Goal: Information Seeking & Learning: Learn about a topic

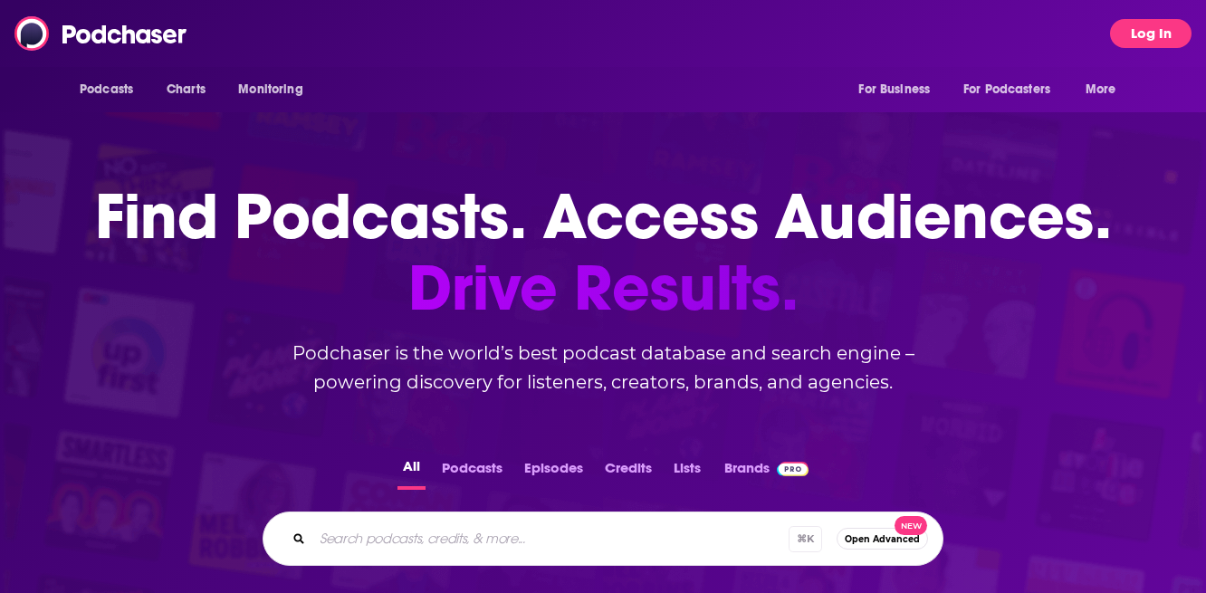
click at [1140, 29] on button "Log In" at bounding box center [1150, 33] width 81 height 29
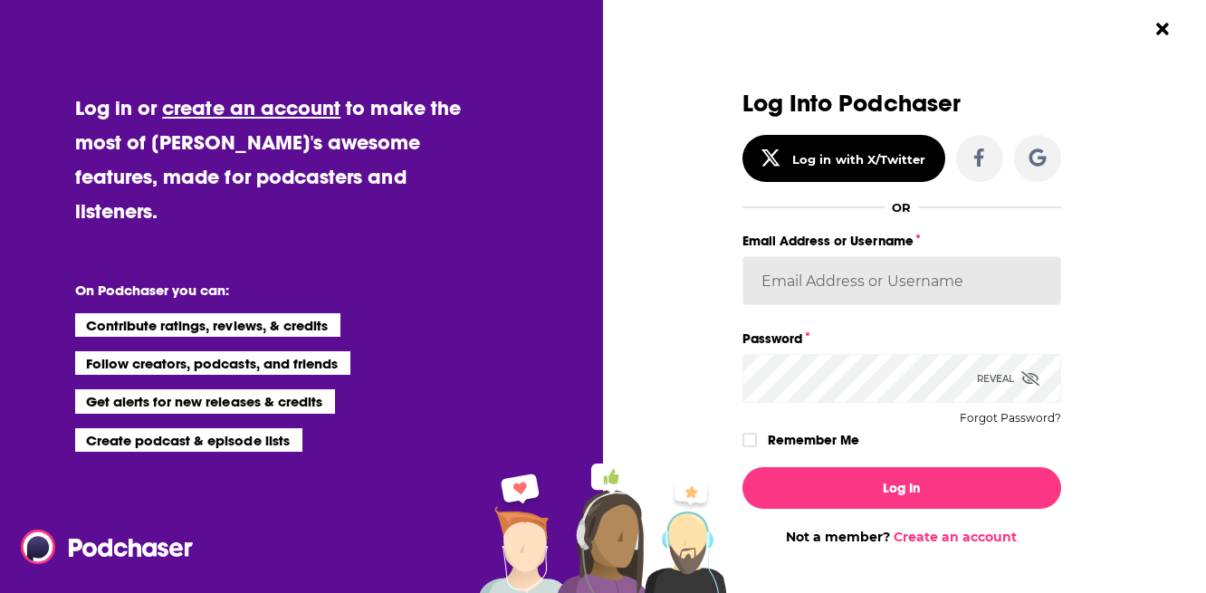
click at [898, 300] on input "Email Address or Username" at bounding box center [901, 280] width 319 height 49
type input "CommsPodchaser"
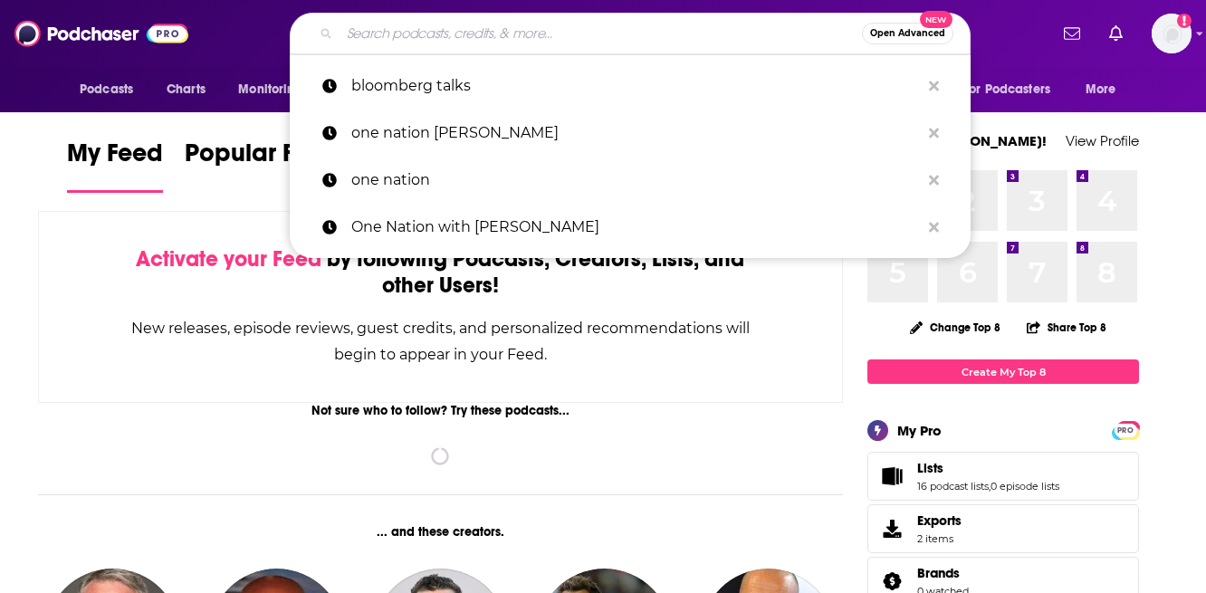
click at [600, 34] on input "Search podcasts, credits, & more..." at bounding box center [601, 33] width 522 height 29
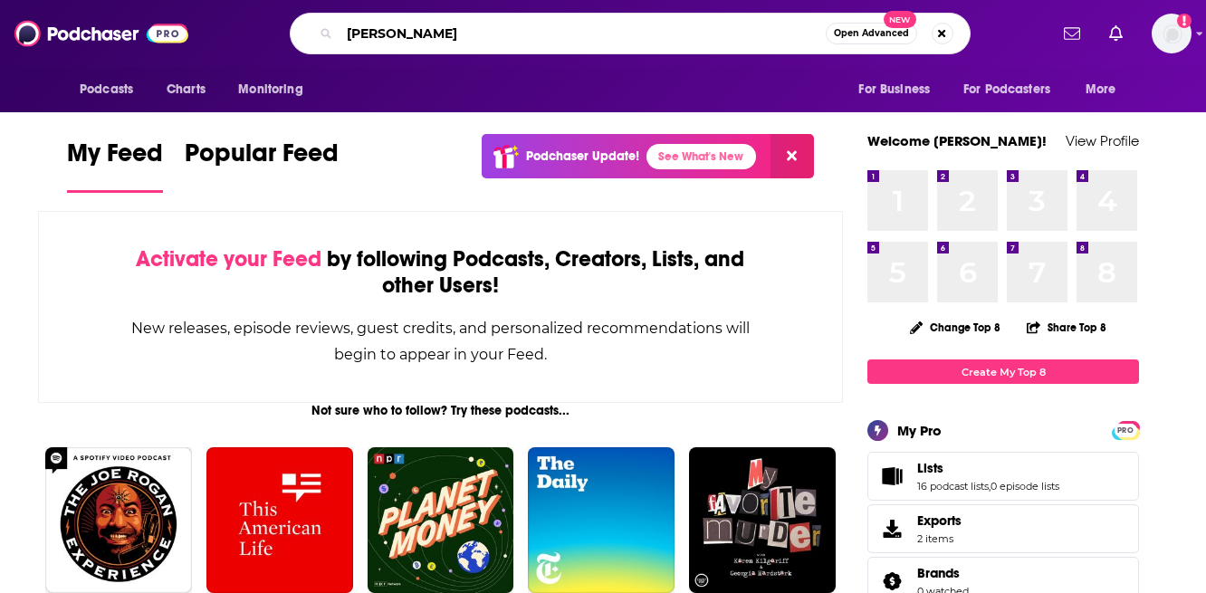
type input "[PERSON_NAME]"
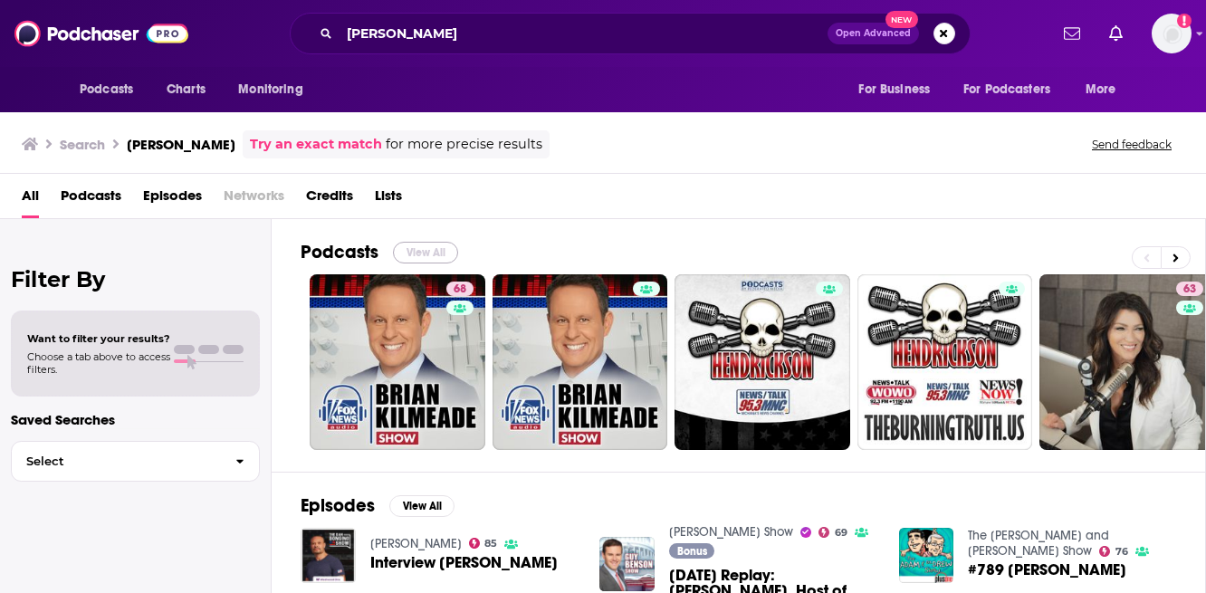
click at [420, 246] on button "View All" at bounding box center [425, 253] width 65 height 22
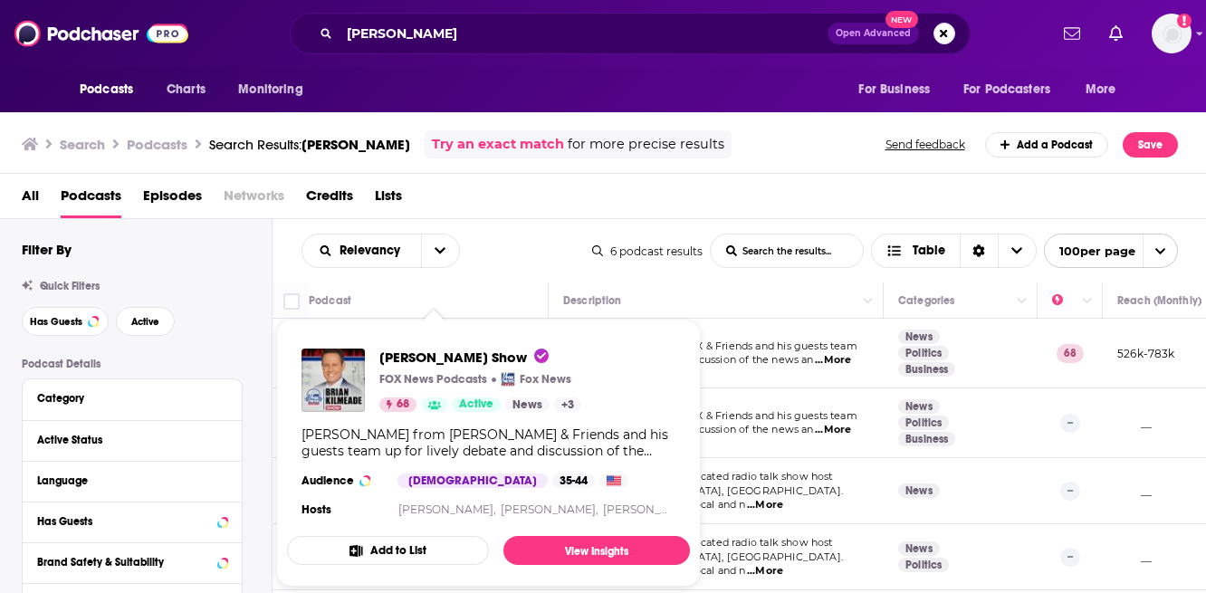
click at [445, 355] on span "[PERSON_NAME] Show" at bounding box center [463, 357] width 169 height 17
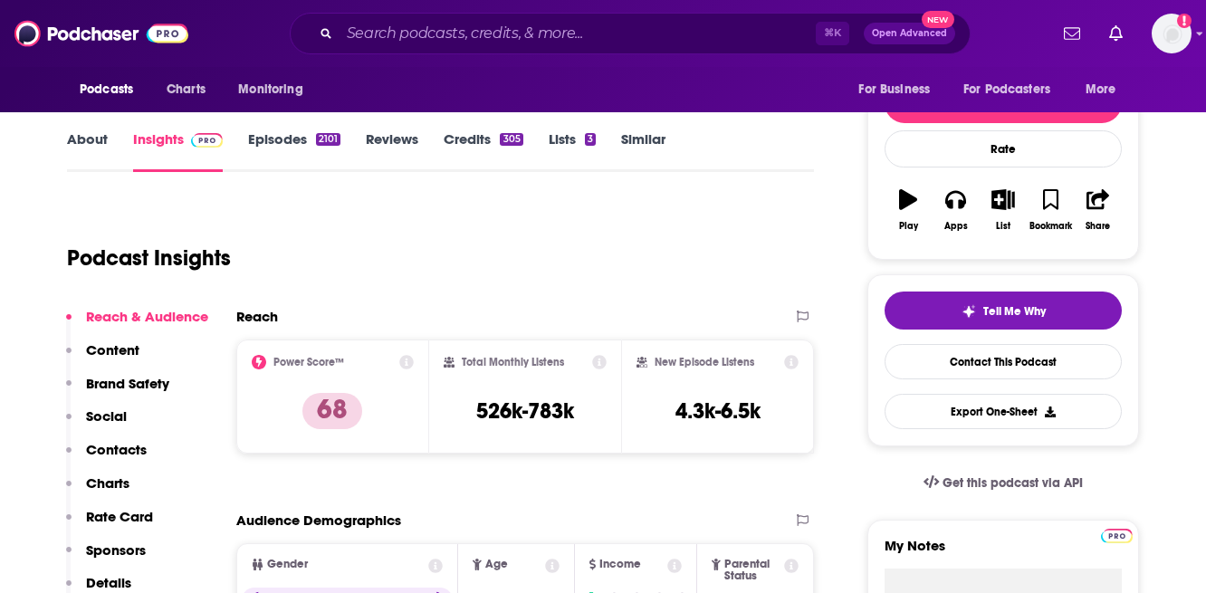
scroll to position [91, 0]
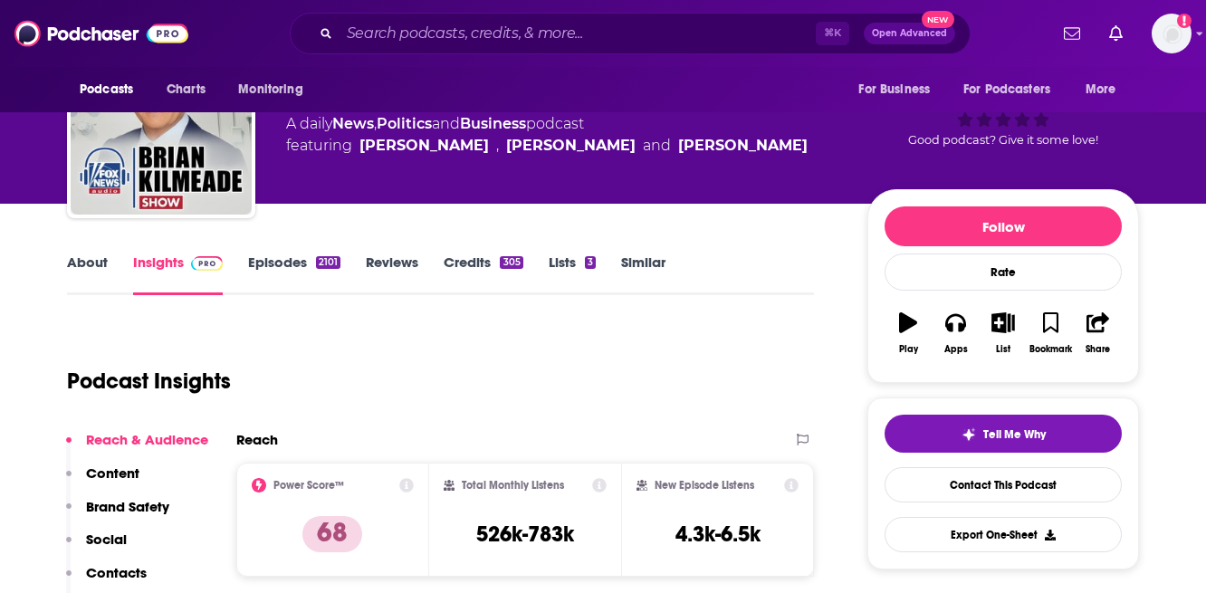
click at [305, 265] on link "Episodes 2101" at bounding box center [294, 275] width 92 height 42
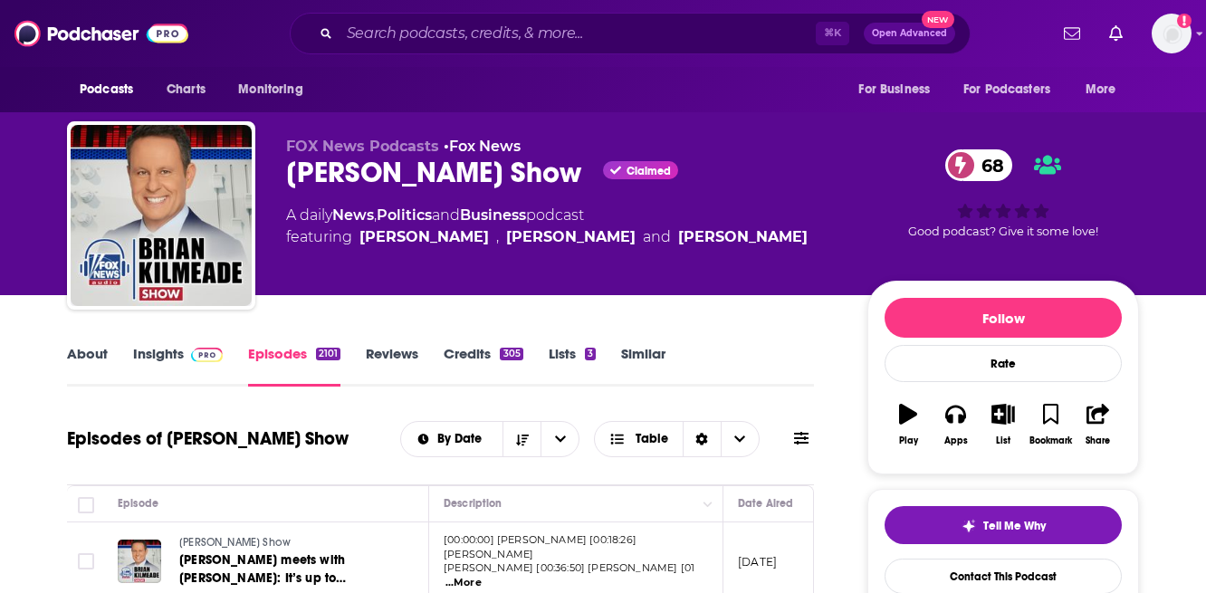
click at [479, 357] on link "Credits 305" at bounding box center [483, 366] width 79 height 42
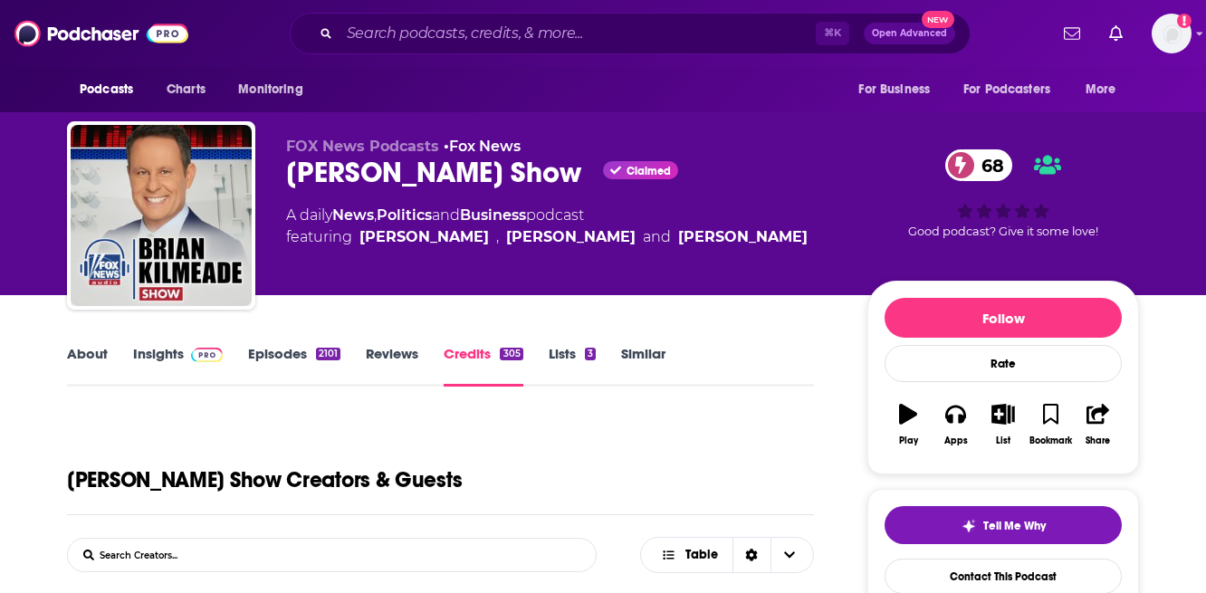
click at [306, 360] on link "Episodes 2101" at bounding box center [294, 366] width 92 height 42
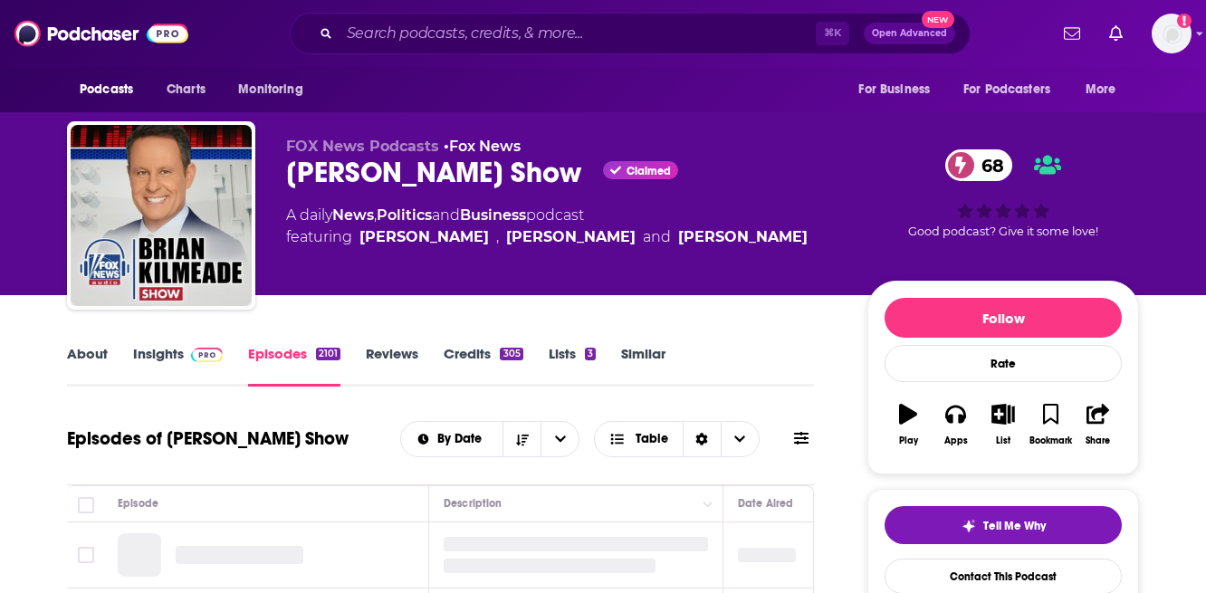
click at [78, 362] on link "About" at bounding box center [87, 366] width 41 height 42
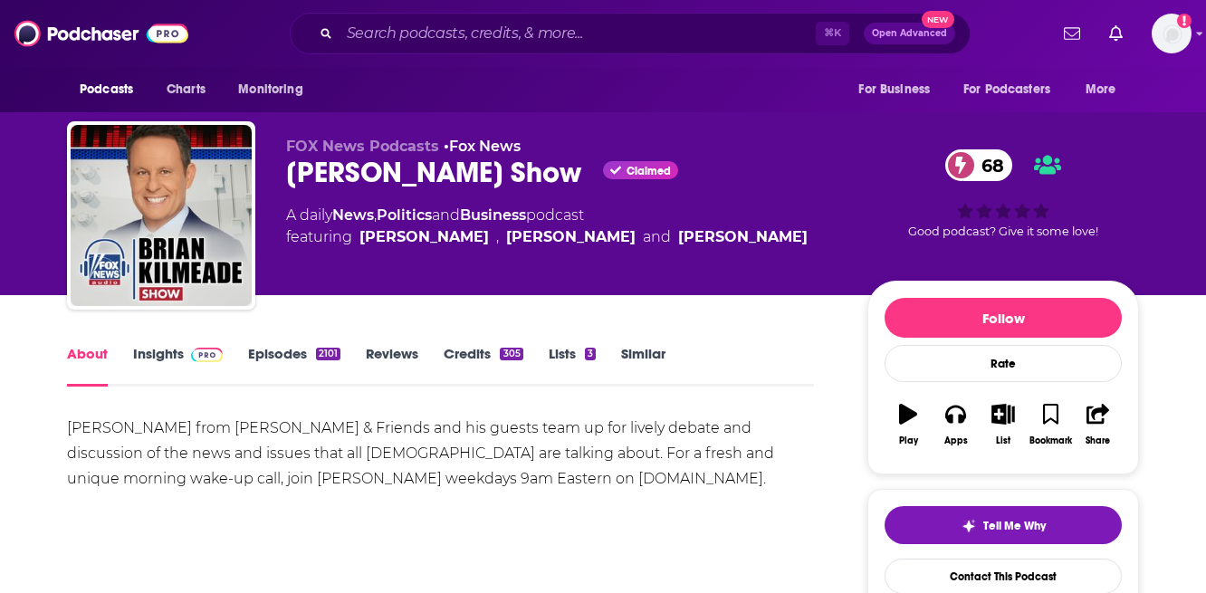
click at [82, 355] on link "About" at bounding box center [87, 366] width 41 height 42
click at [989, 167] on span "68" at bounding box center [988, 165] width 50 height 32
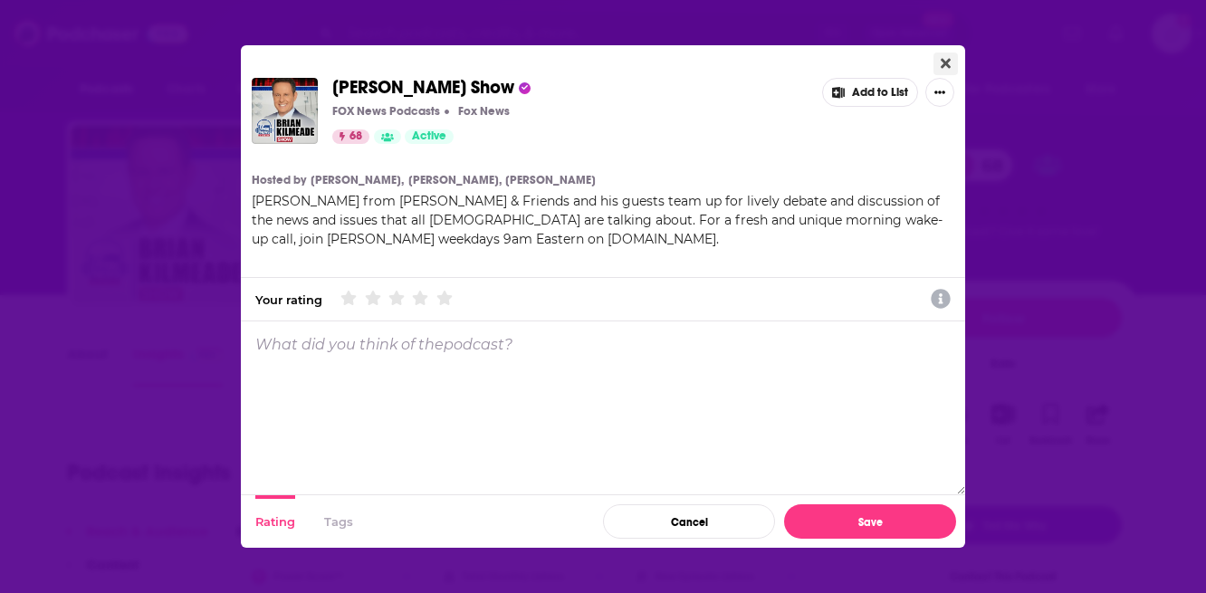
click at [946, 64] on icon "Close" at bounding box center [946, 64] width 10 height 10
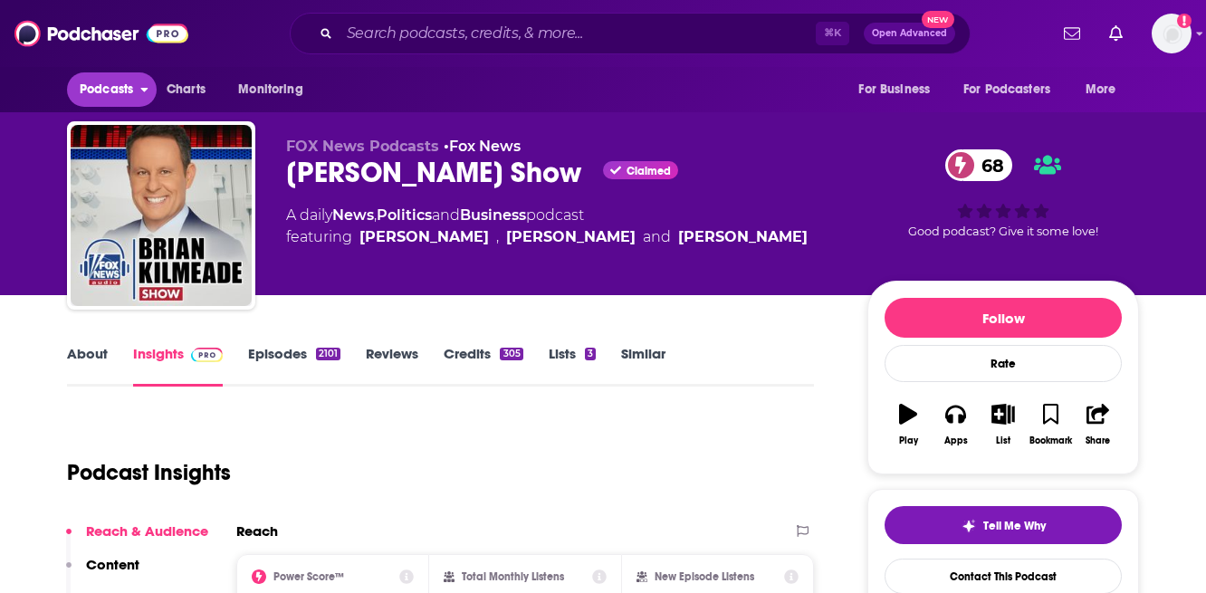
click at [107, 86] on span "Podcasts" at bounding box center [106, 89] width 53 height 25
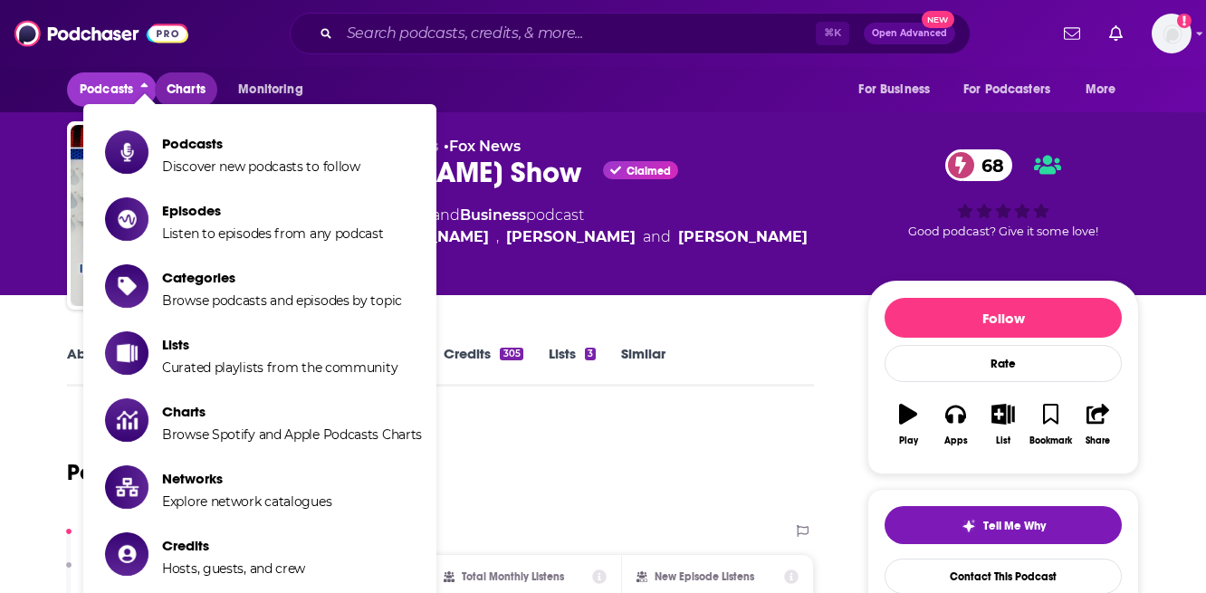
click at [196, 92] on span "Charts" at bounding box center [186, 89] width 39 height 25
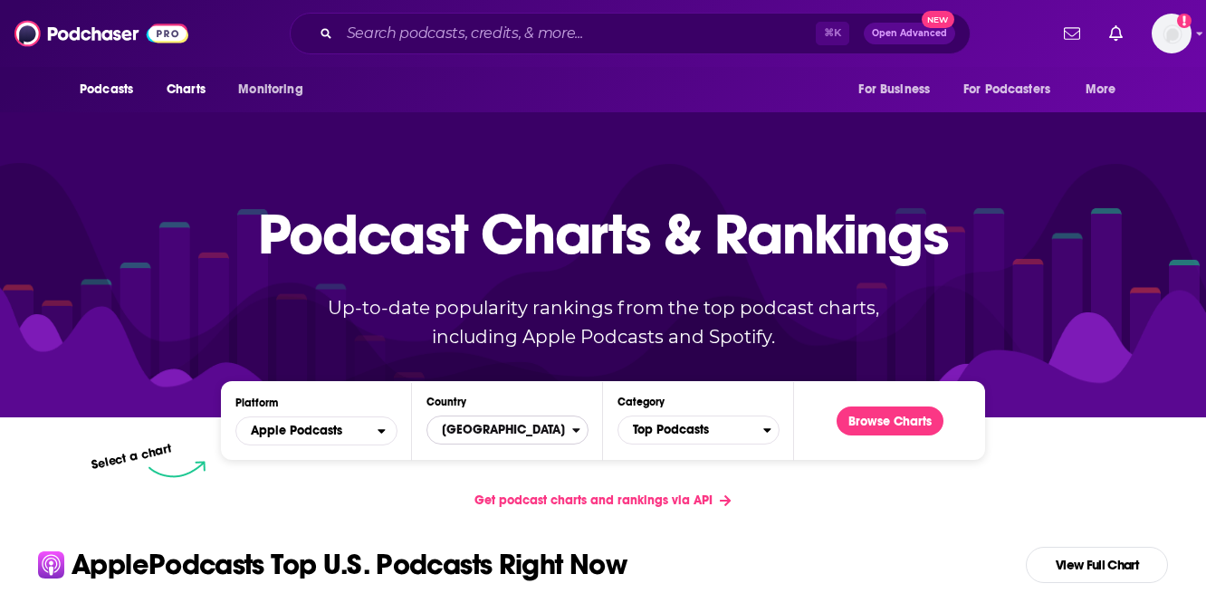
click at [454, 433] on span "[GEOGRAPHIC_DATA]" at bounding box center [499, 430] width 145 height 31
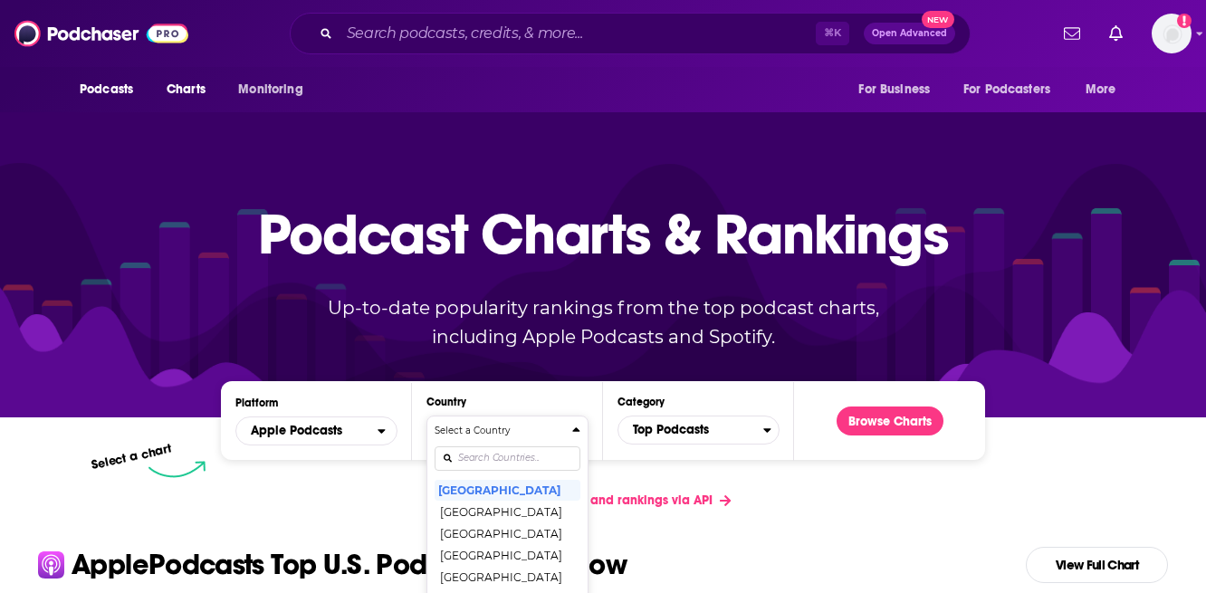
click at [454, 433] on h4 "Select a Country" at bounding box center [500, 430] width 130 height 9
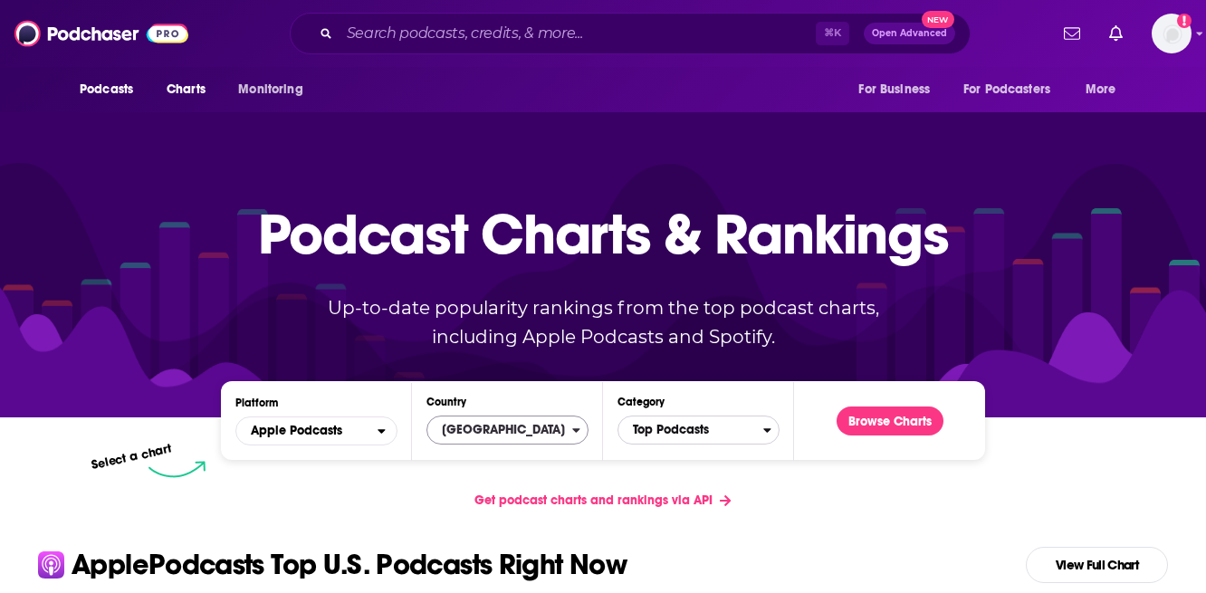
click at [748, 432] on span "Top Podcasts" at bounding box center [690, 430] width 145 height 31
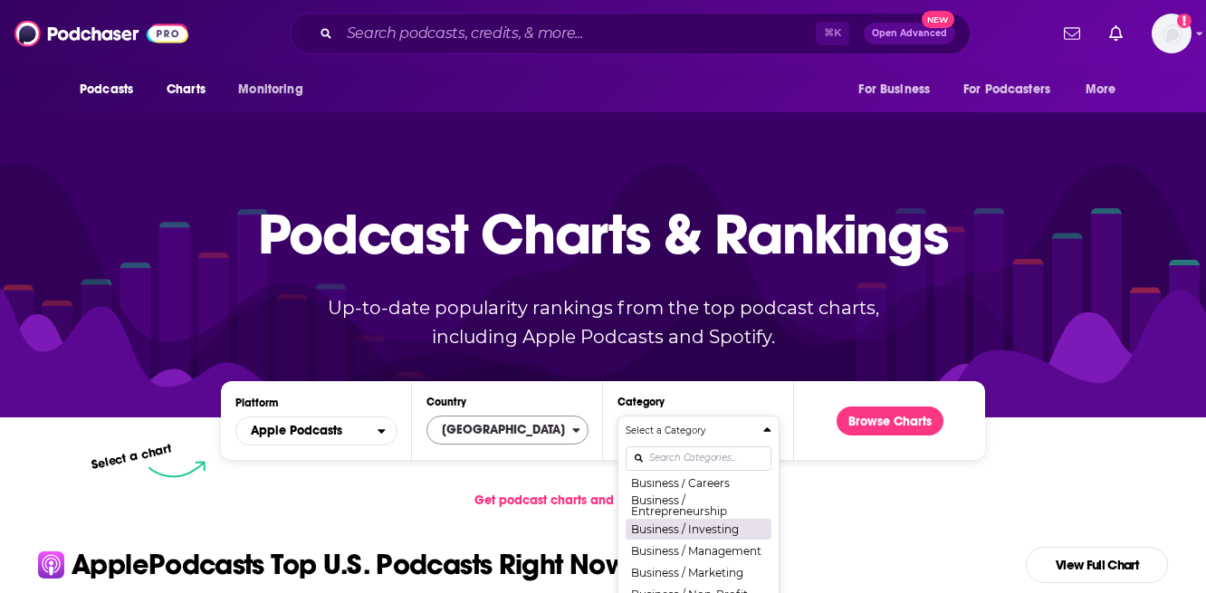
scroll to position [204, 0]
click at [714, 527] on button "Business / Investing" at bounding box center [699, 528] width 146 height 22
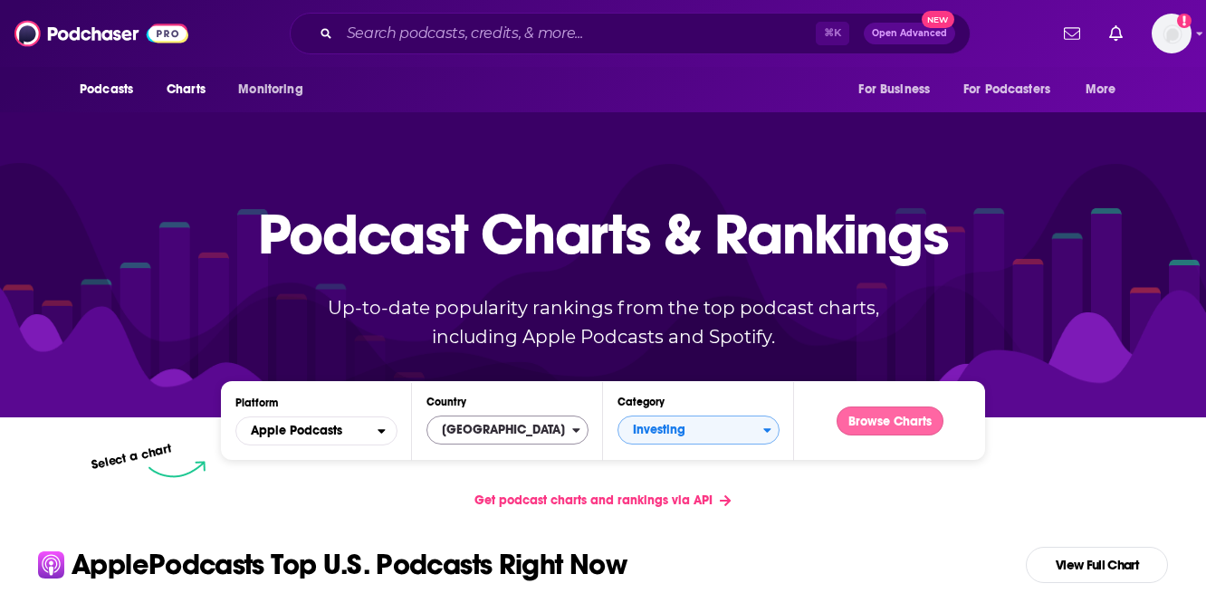
click at [879, 418] on button "Browse Charts" at bounding box center [890, 421] width 107 height 29
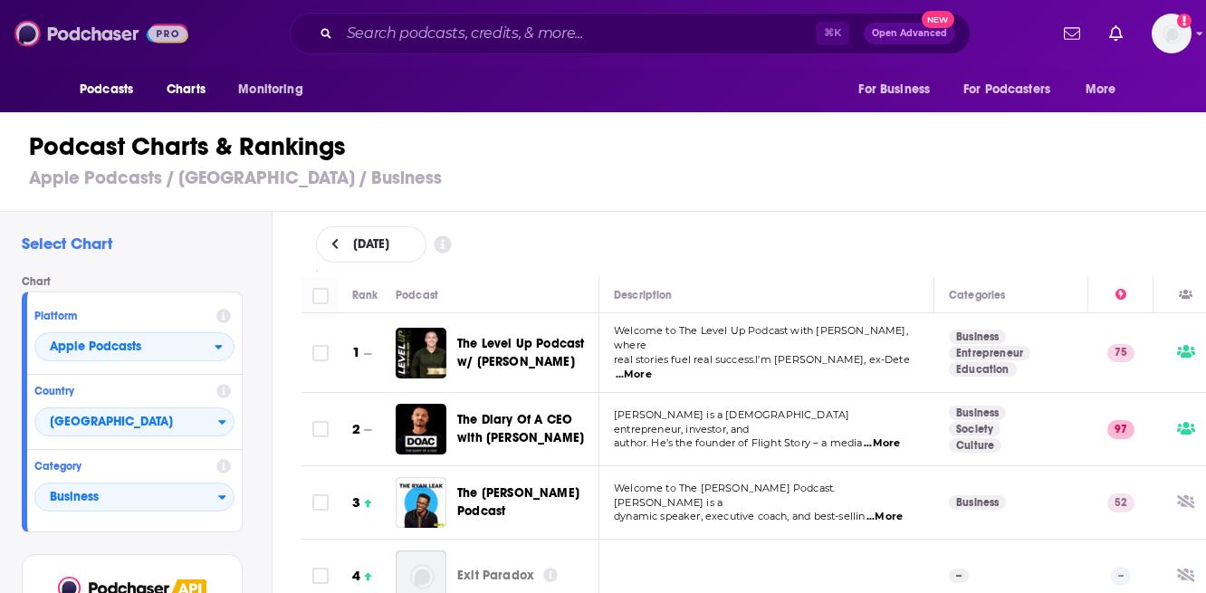
click at [112, 29] on img at bounding box center [101, 33] width 174 height 34
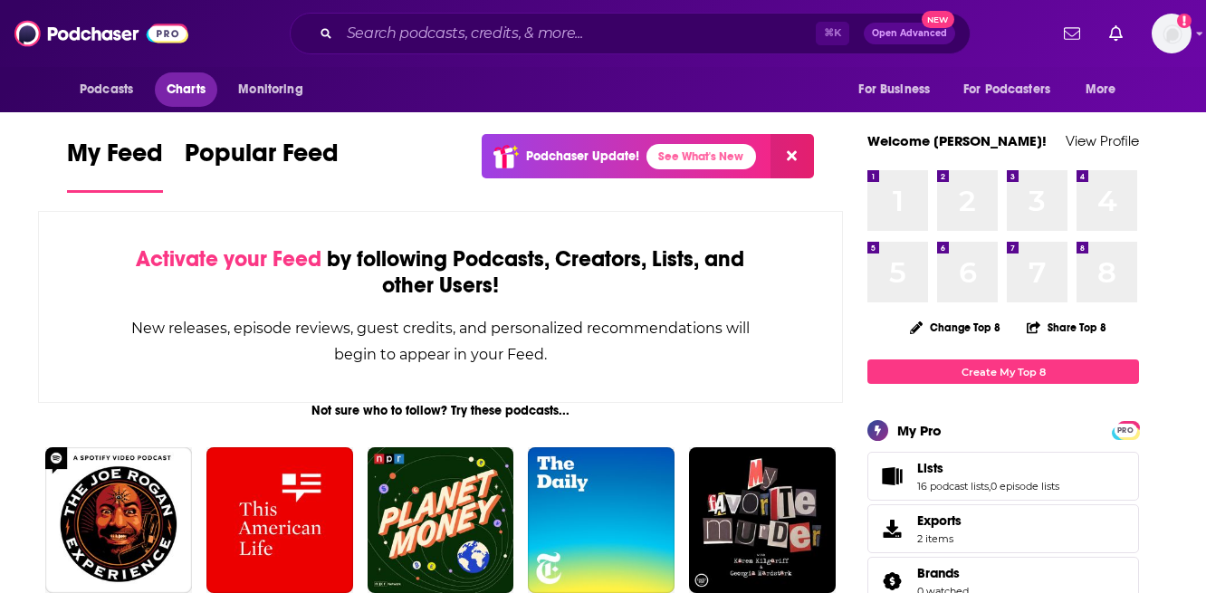
click at [197, 87] on span "Charts" at bounding box center [186, 89] width 39 height 25
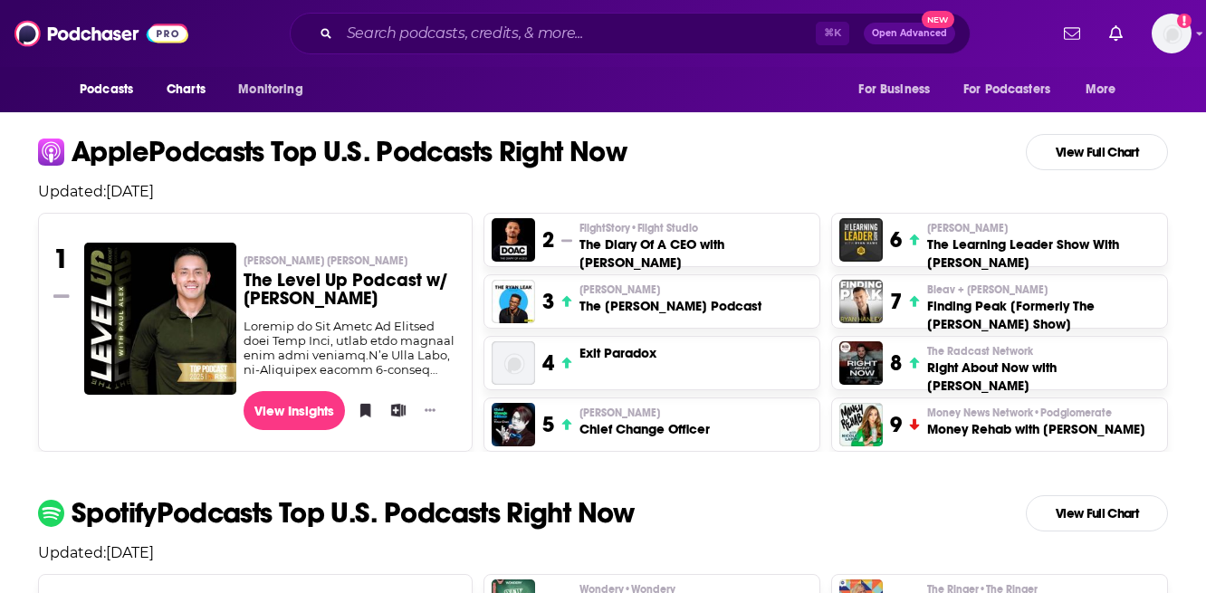
scroll to position [421, 0]
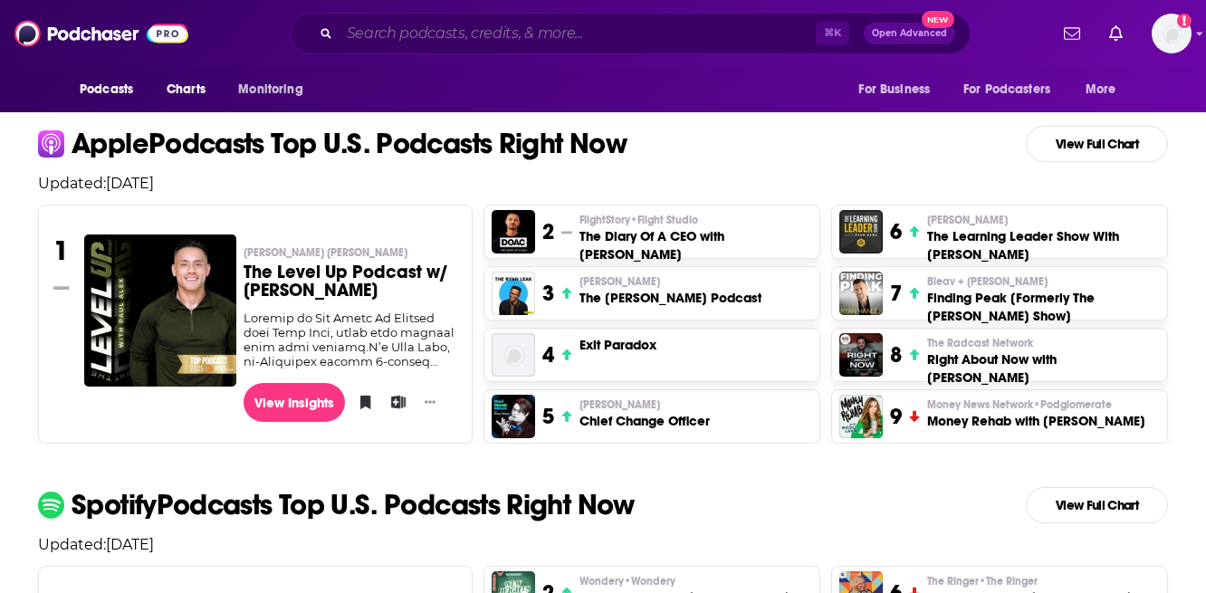
click at [570, 39] on input "Search podcasts, credits, & more..." at bounding box center [578, 33] width 476 height 29
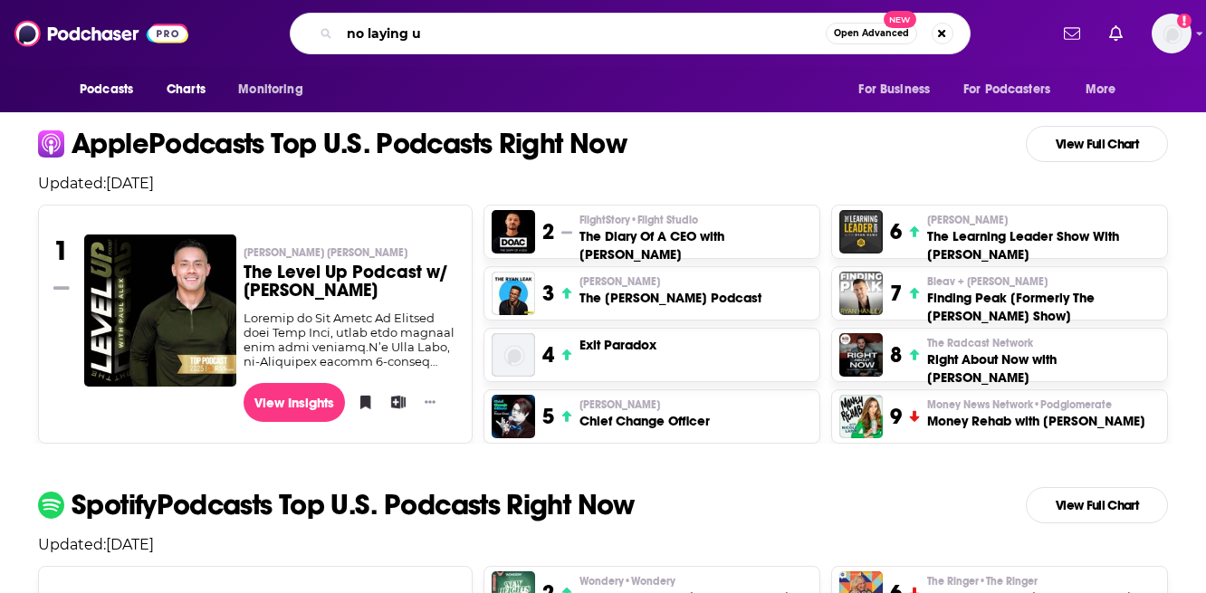
type input "no laying up"
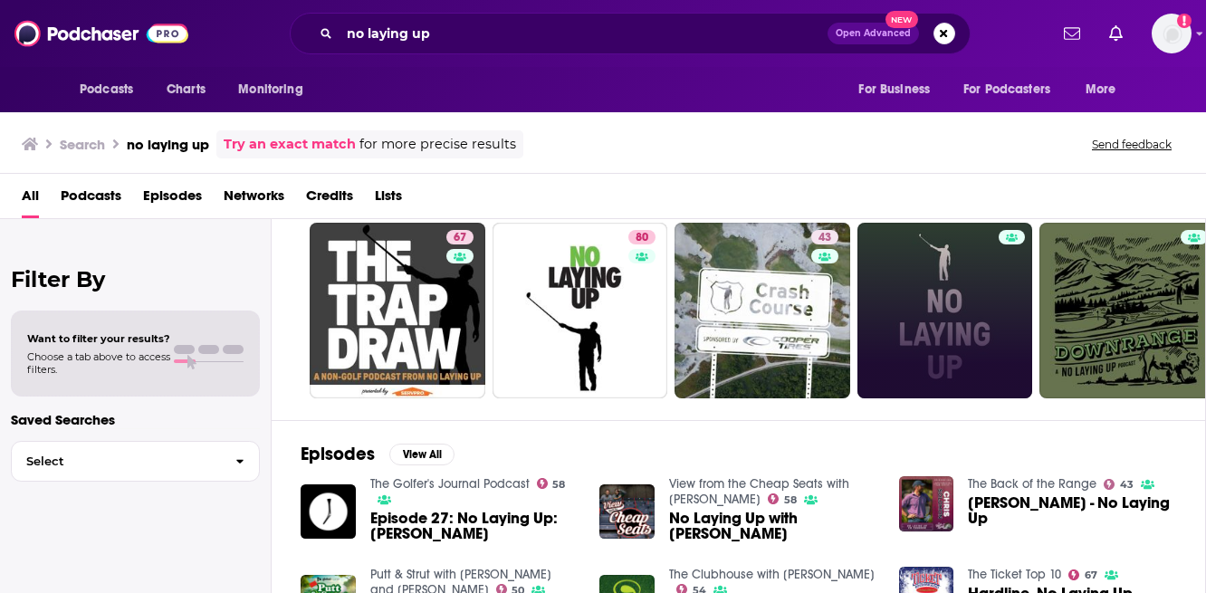
scroll to position [39, 0]
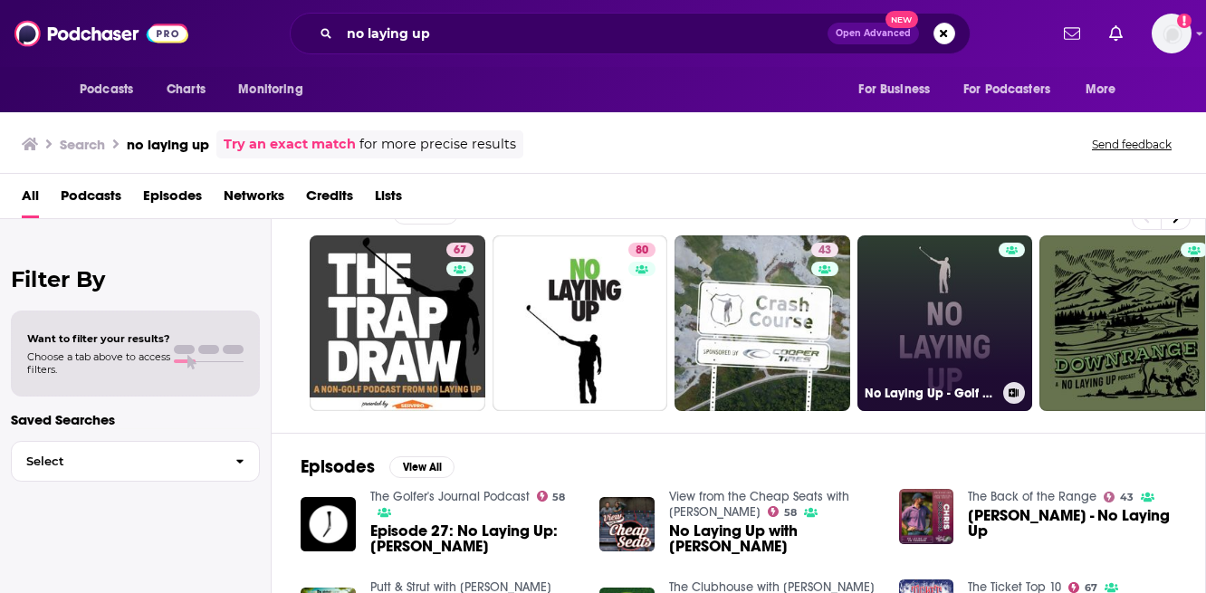
click at [953, 387] on h3 "No Laying Up - Golf Podcast" at bounding box center [930, 393] width 131 height 15
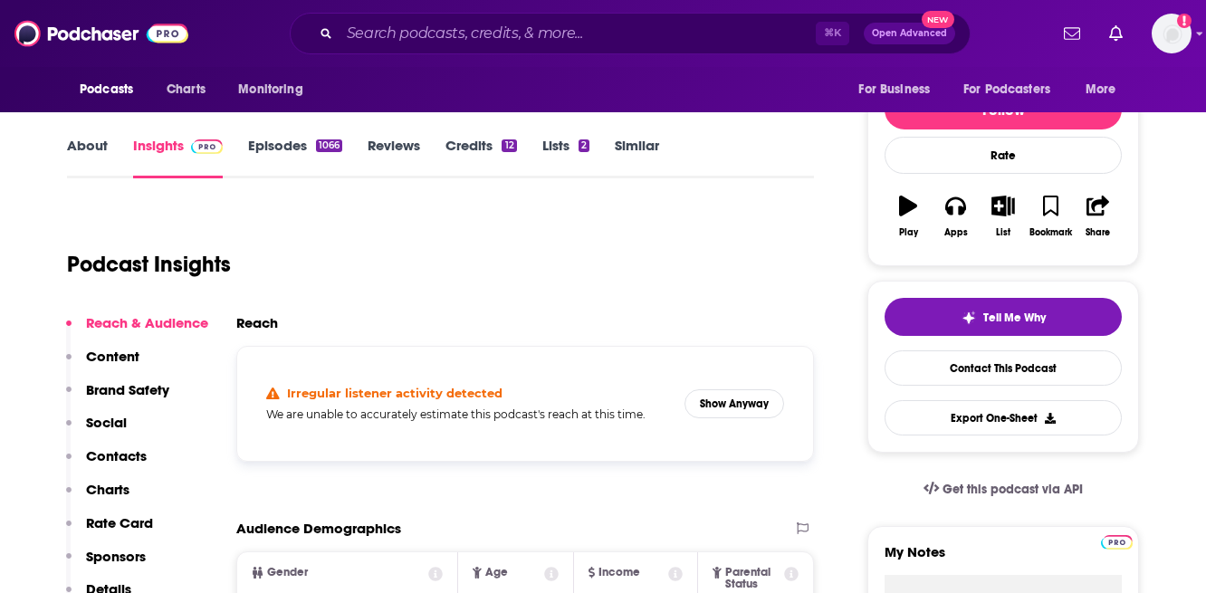
scroll to position [211, 0]
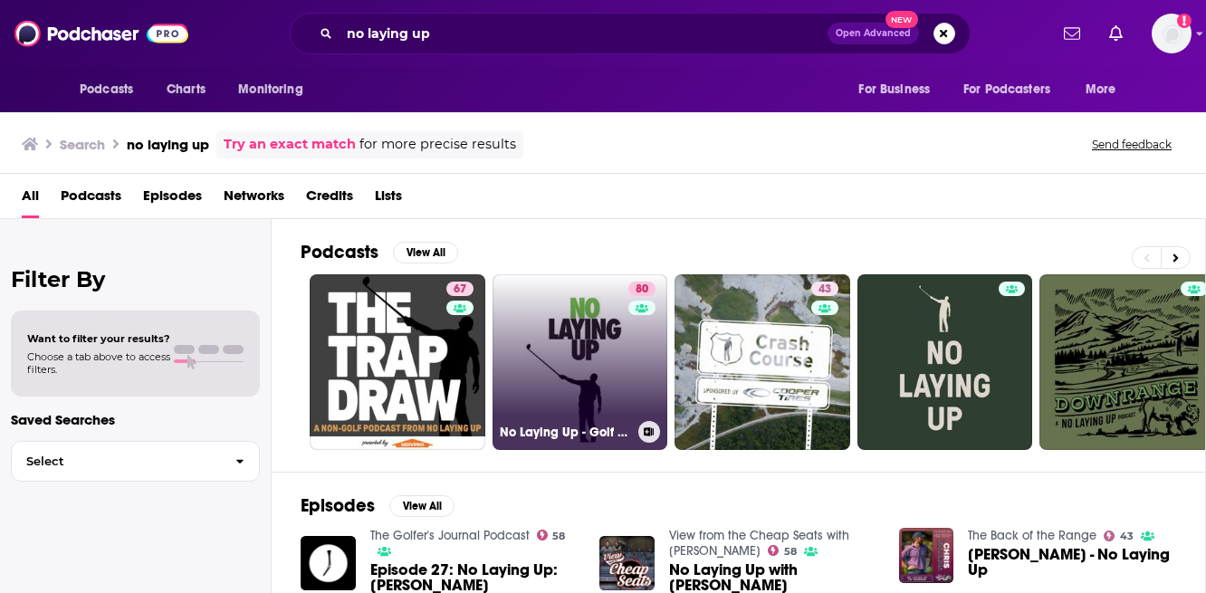
click at [555, 341] on link "80 No Laying Up - Golf Podcast" at bounding box center [581, 362] width 176 height 176
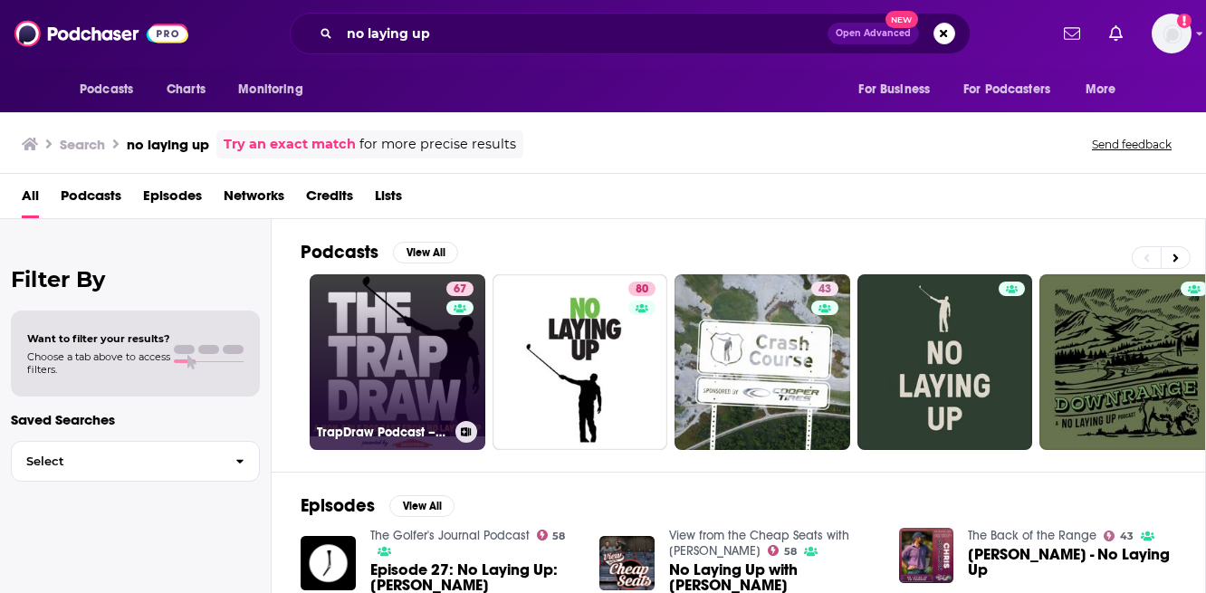
click at [362, 340] on link "67 TrapDraw Podcast – No Laying Up" at bounding box center [398, 362] width 176 height 176
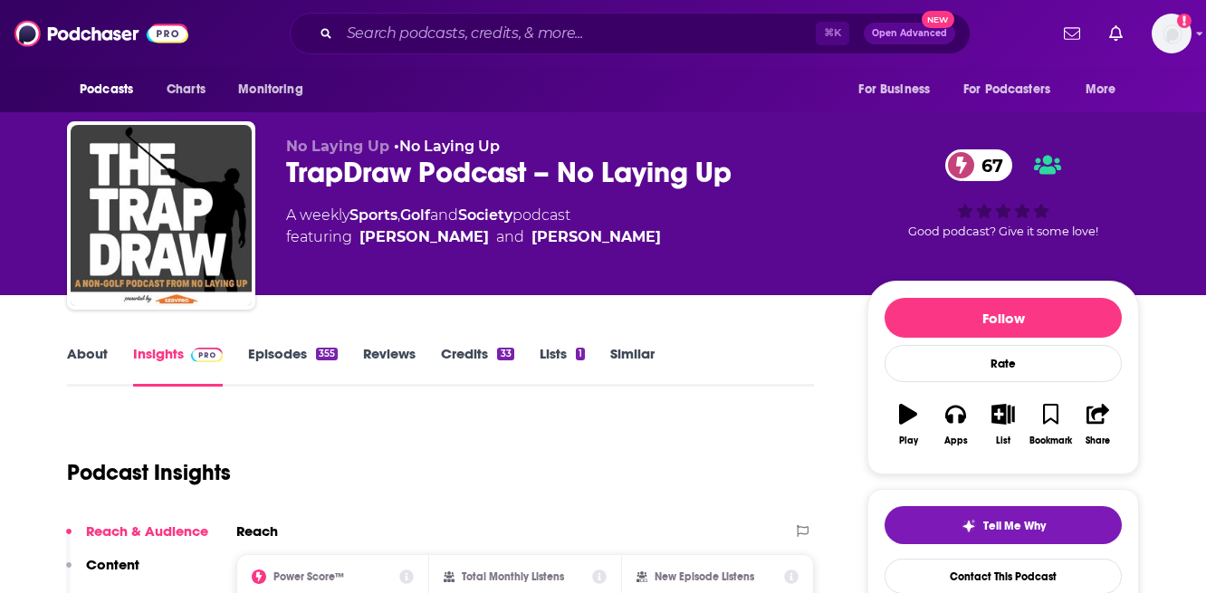
click at [95, 356] on link "About" at bounding box center [87, 366] width 41 height 42
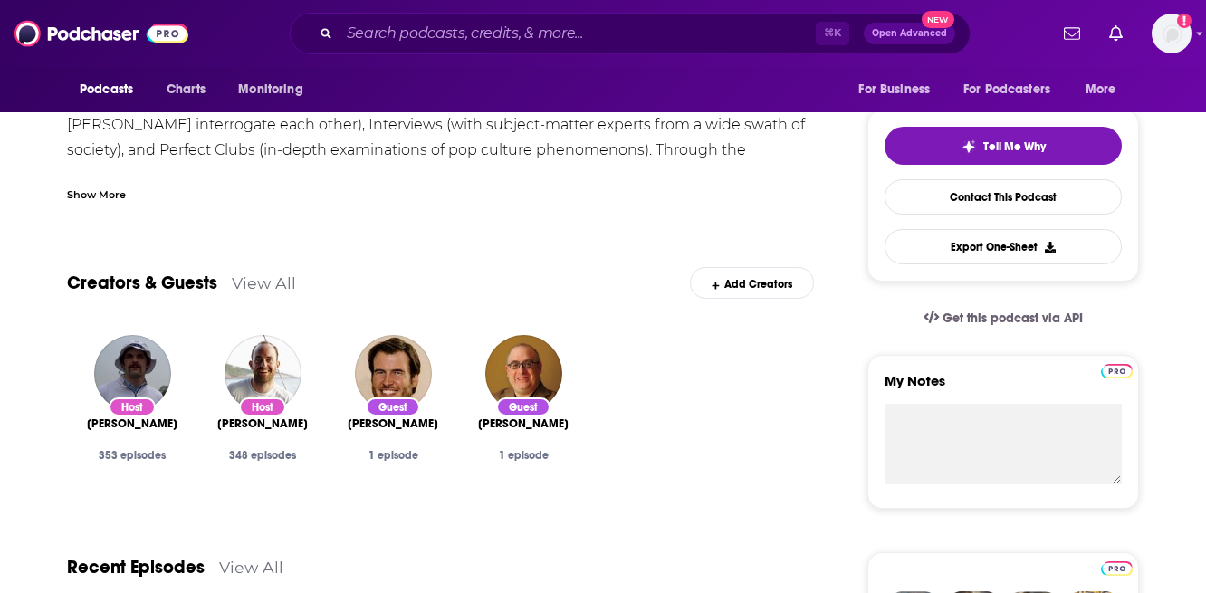
scroll to position [424, 0]
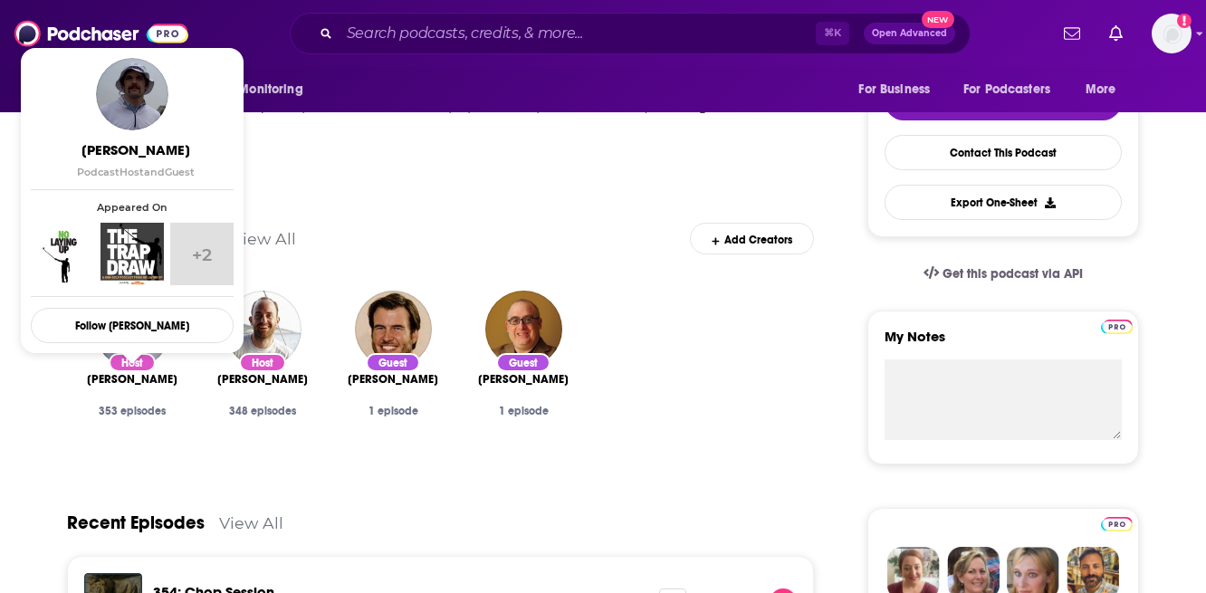
click at [155, 386] on span "[PERSON_NAME]" at bounding box center [132, 379] width 91 height 14
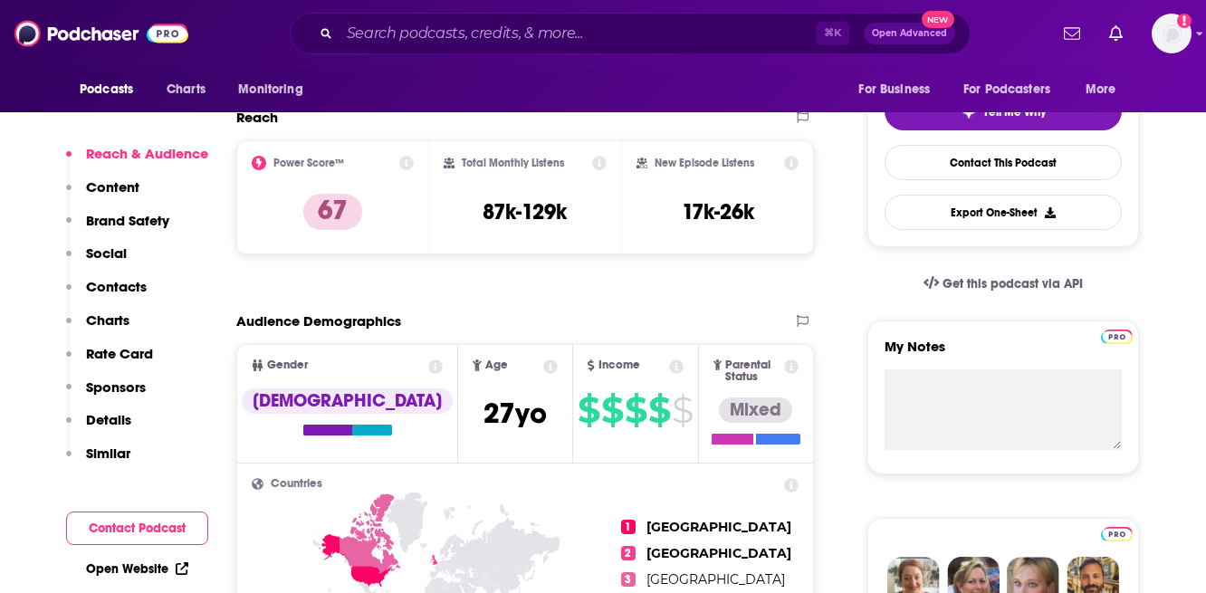
scroll to position [423, 0]
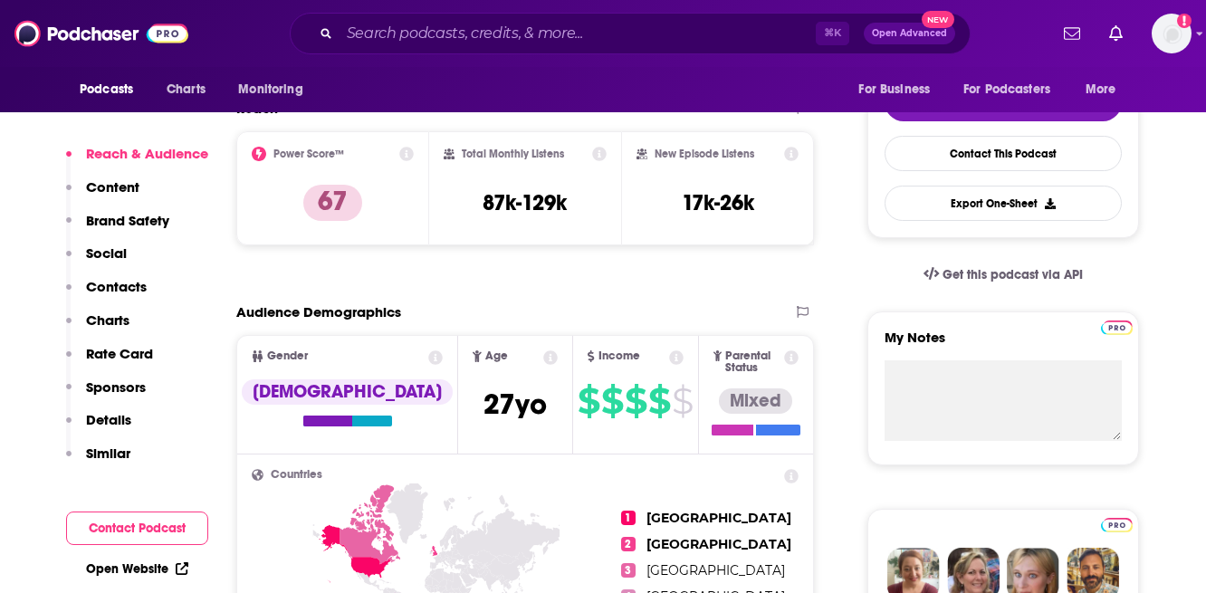
click at [105, 445] on p "Similar" at bounding box center [108, 453] width 44 height 17
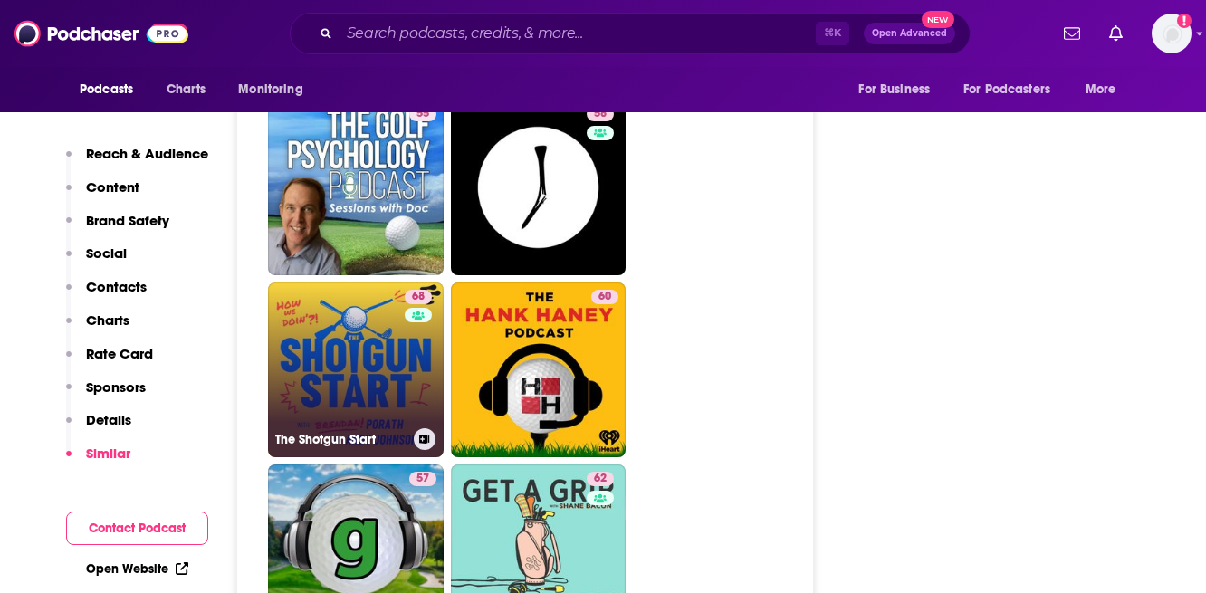
scroll to position [5638, 0]
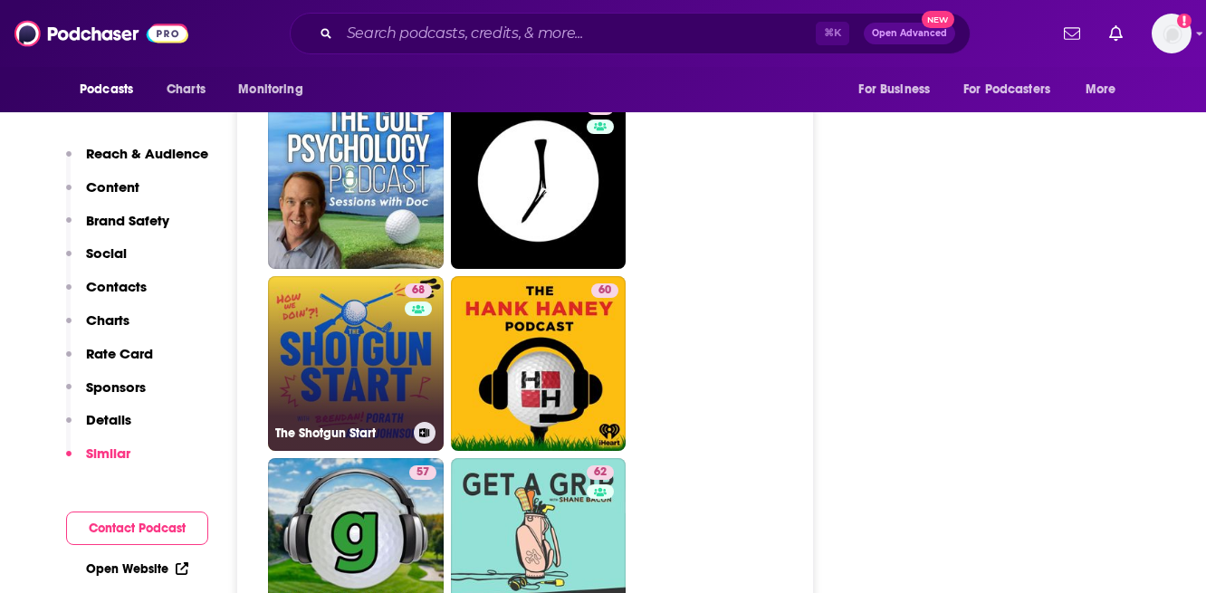
click at [315, 426] on h3 "The Shotgun Start" at bounding box center [340, 433] width 131 height 15
type input "[URL][DOMAIN_NAME]"
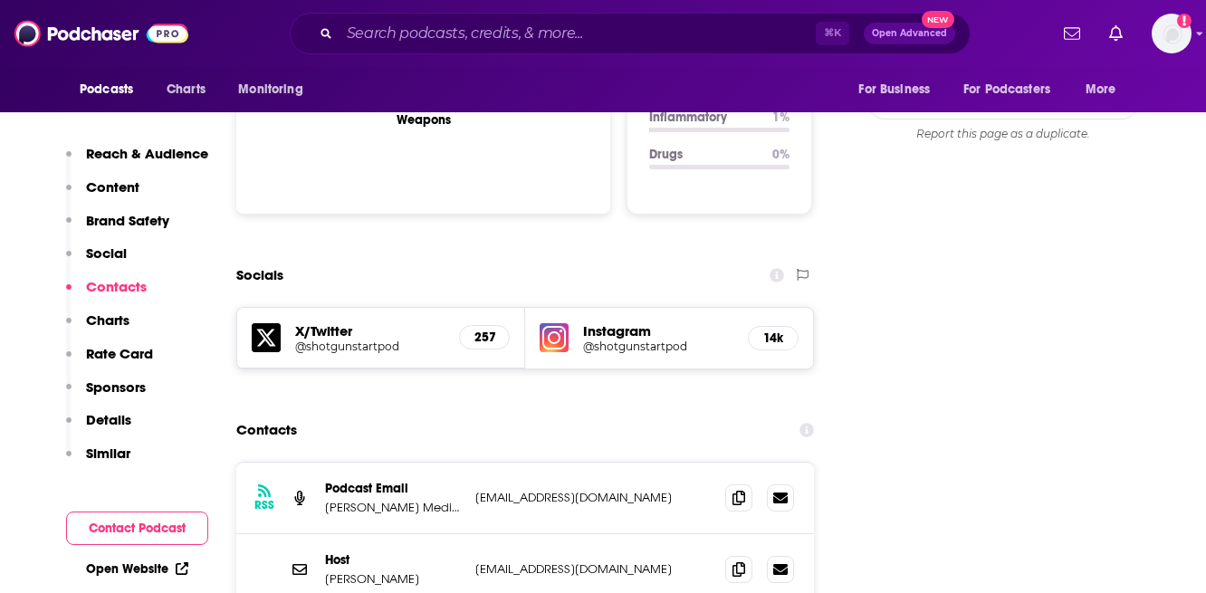
scroll to position [1915, 0]
